Goal: Find specific page/section: Find specific page/section

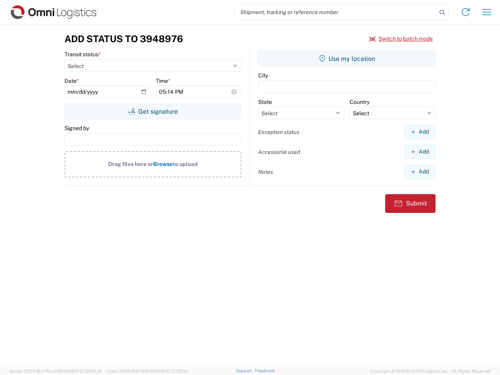
click at [336, 12] on input "search" at bounding box center [335, 12] width 202 height 15
click at [442, 13] on icon at bounding box center [442, 12] width 11 height 11
click at [466, 12] on icon at bounding box center [465, 12] width 13 height 13
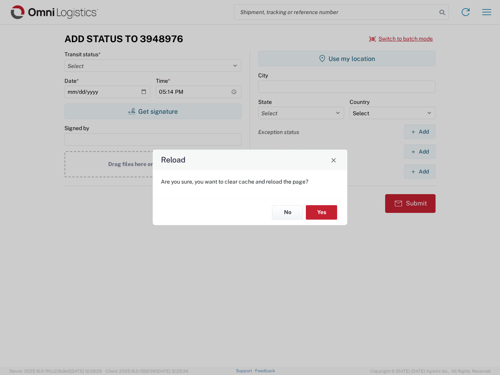
click at [487, 12] on div "Reload Are you sure, you want to clear cache and reload the page? No Yes" at bounding box center [250, 187] width 500 height 375
click at [401, 39] on div "Reload Are you sure, you want to clear cache and reload the page? No Yes" at bounding box center [250, 187] width 500 height 375
click at [153, 111] on div "Reload Are you sure, you want to clear cache and reload the page? No Yes" at bounding box center [250, 187] width 500 height 375
click at [347, 59] on div "Reload Are you sure, you want to clear cache and reload the page? No Yes" at bounding box center [250, 187] width 500 height 375
click at [420, 132] on div "Reload Are you sure, you want to clear cache and reload the page? No Yes" at bounding box center [250, 187] width 500 height 375
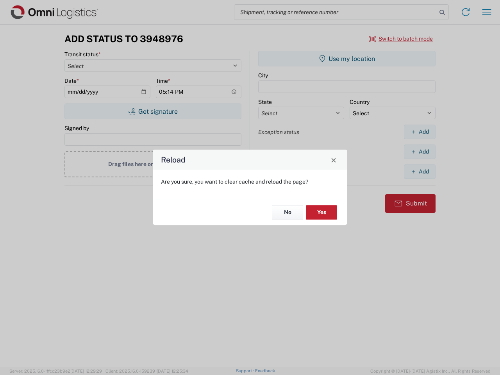
click at [420, 152] on div "Reload Are you sure, you want to clear cache and reload the page? No Yes" at bounding box center [250, 187] width 500 height 375
click at [420, 172] on div "Reload Are you sure, you want to clear cache and reload the page? No Yes" at bounding box center [250, 187] width 500 height 375
